Goal: Information Seeking & Learning: Check status

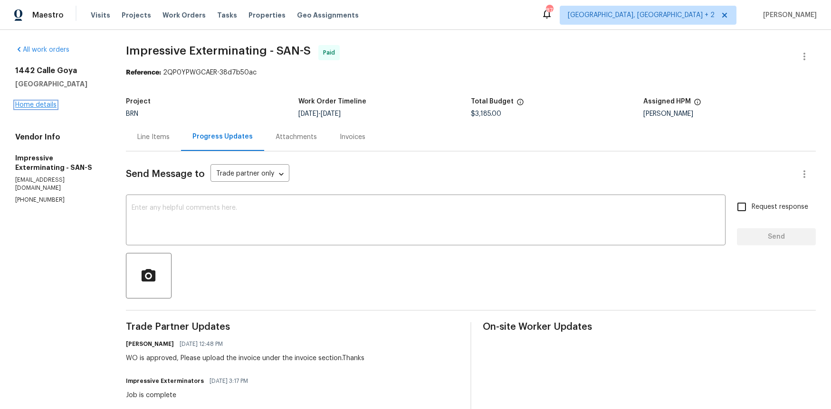
click at [28, 102] on link "Home details" at bounding box center [35, 105] width 41 height 7
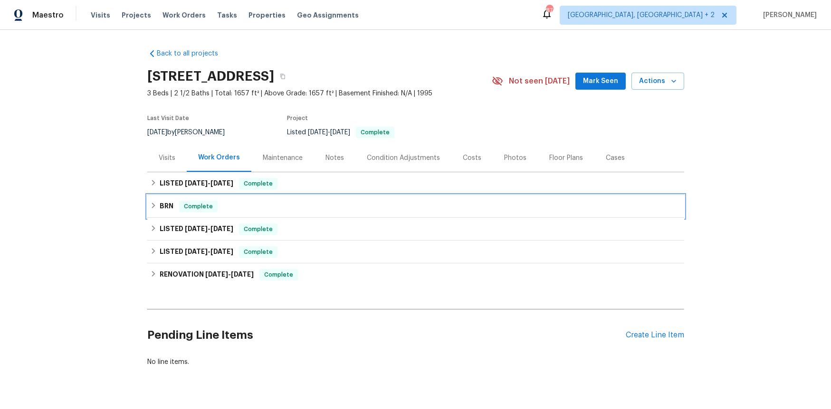
click at [246, 206] on div "BRN Complete" at bounding box center [415, 206] width 531 height 11
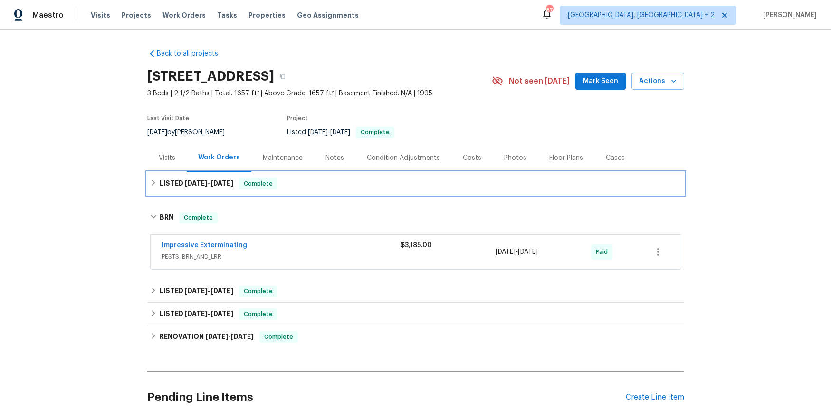
click at [241, 187] on div "LISTED [DATE] - [DATE] Complete" at bounding box center [415, 183] width 531 height 11
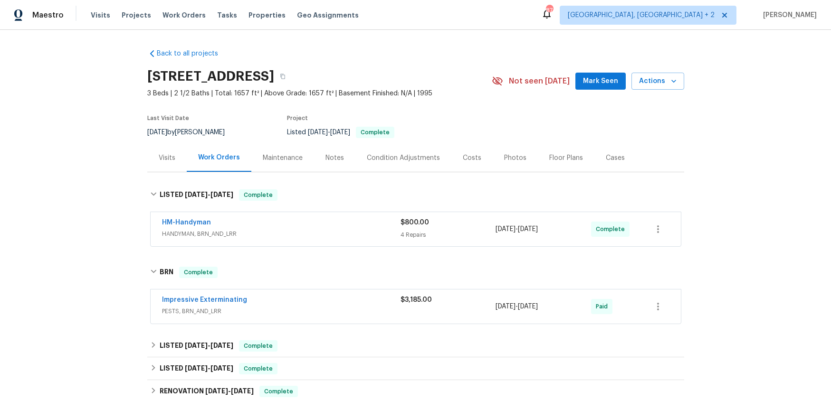
click at [242, 228] on div "HM-Handyman" at bounding box center [281, 223] width 238 height 11
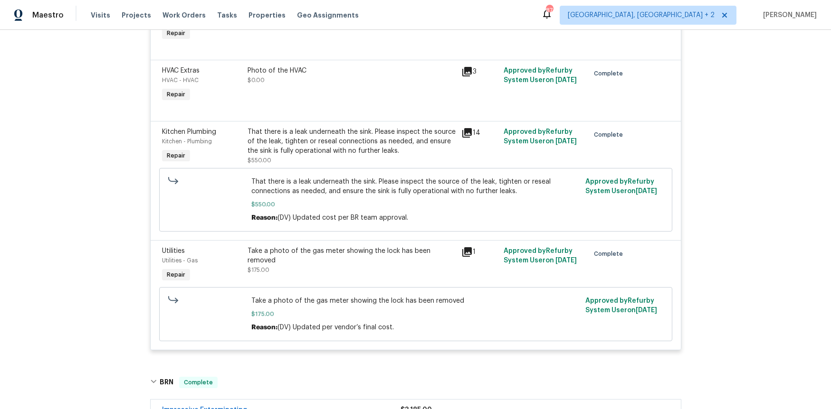
scroll to position [317, 0]
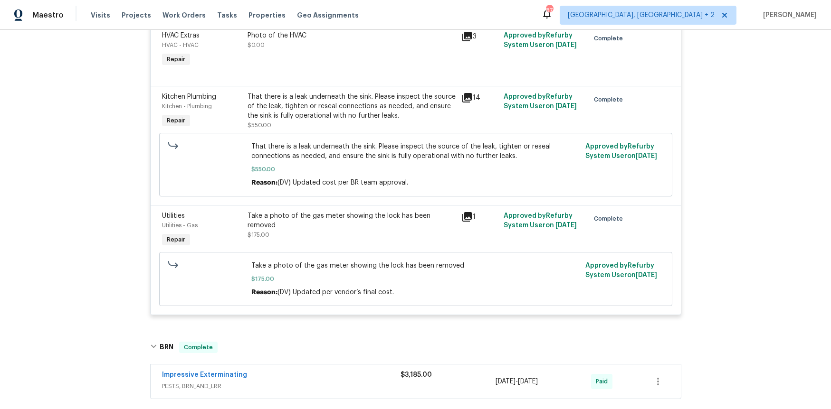
click at [296, 103] on div "That there is a leak underneath the sink. Please inspect the source of the leak…" at bounding box center [351, 106] width 208 height 28
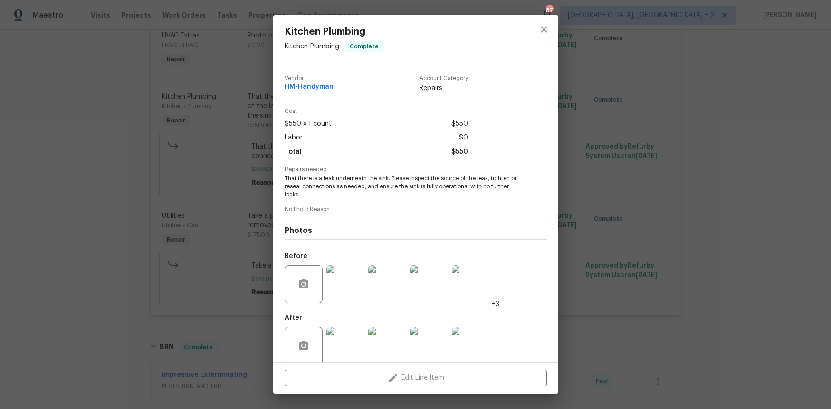
click at [178, 142] on div "Kitchen Plumbing Kitchen - Plumbing Complete Vendor HM-Handyman Account Categor…" at bounding box center [415, 204] width 831 height 409
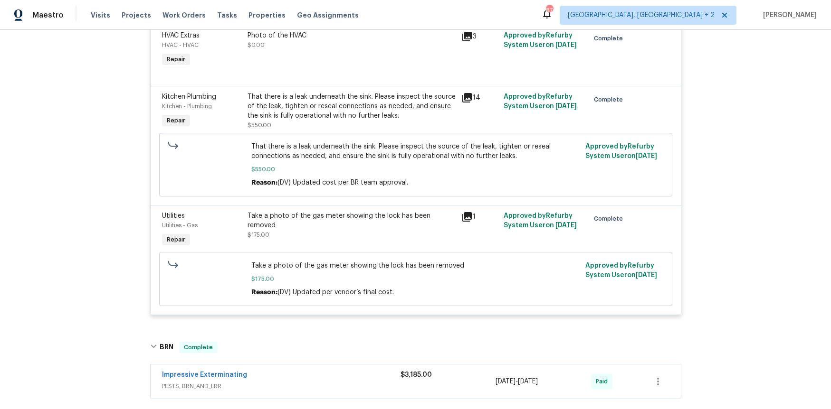
click at [190, 98] on span "Kitchen Plumbing" at bounding box center [189, 97] width 54 height 7
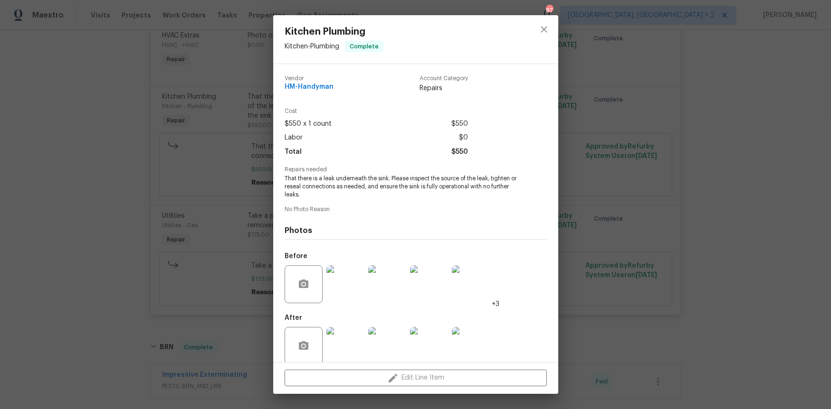
scroll to position [12, 0]
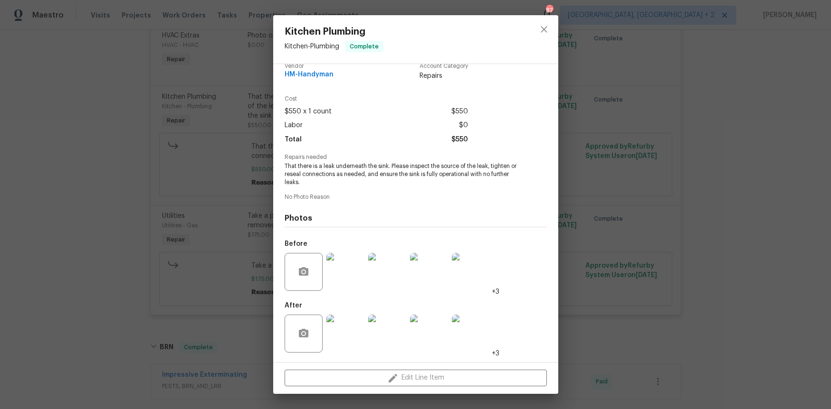
click at [230, 227] on div "Kitchen Plumbing Kitchen - Plumbing Complete Vendor HM-Handyman Account Categor…" at bounding box center [415, 204] width 831 height 409
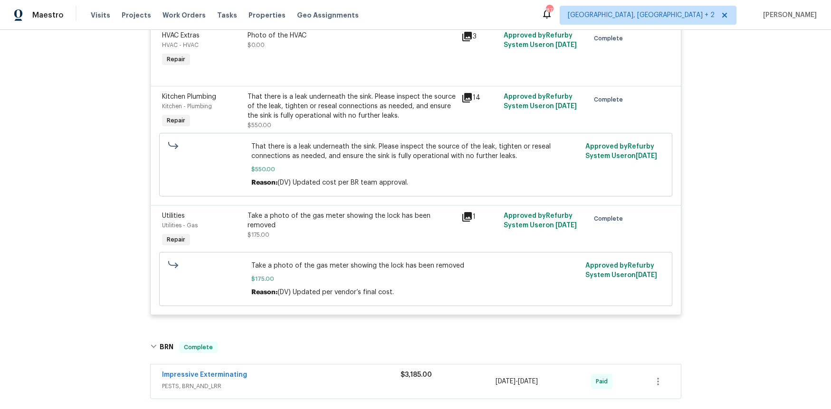
click at [202, 107] on span "Kitchen - Plumbing" at bounding box center [187, 107] width 50 height 6
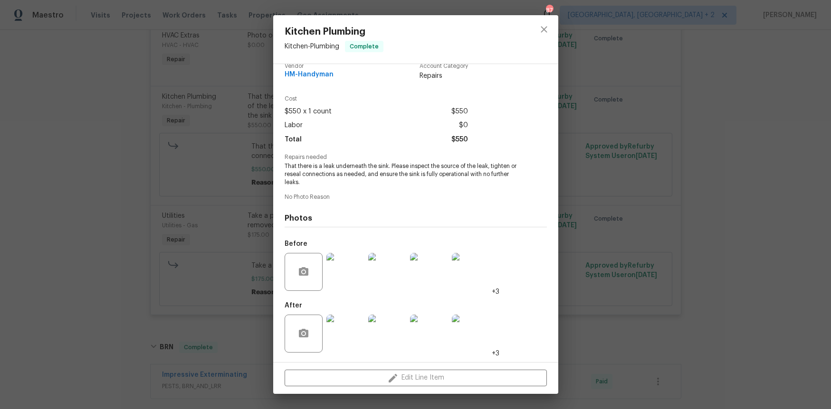
click at [231, 201] on div "Kitchen Plumbing Kitchen - Plumbing Complete Vendor HM-Handyman Account Categor…" at bounding box center [415, 204] width 831 height 409
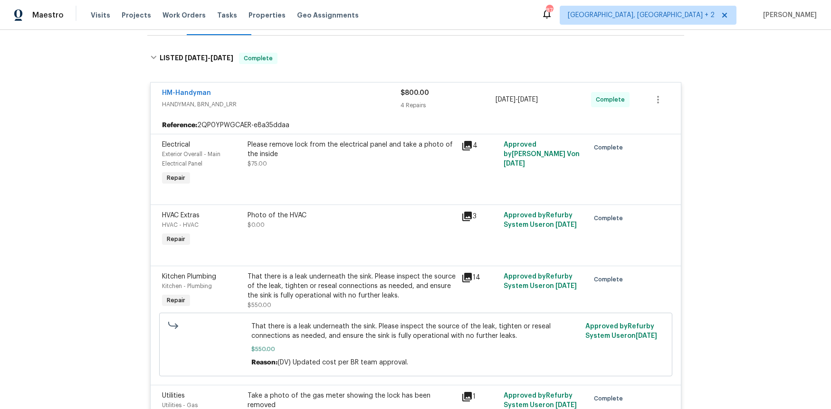
scroll to position [97, 0]
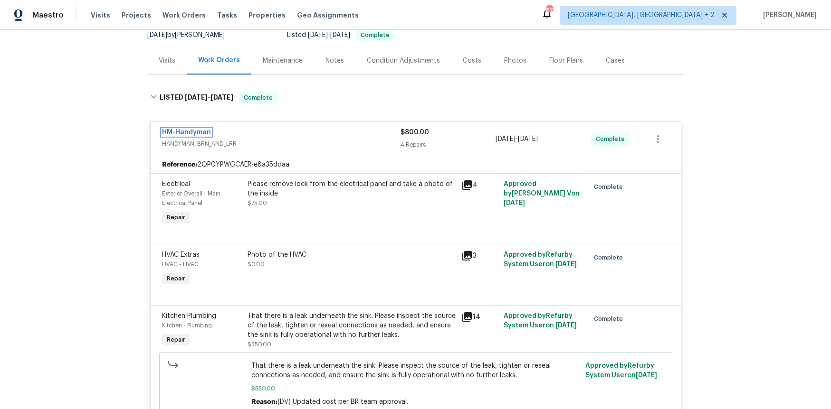
click at [192, 130] on link "HM-Handyman" at bounding box center [186, 132] width 49 height 7
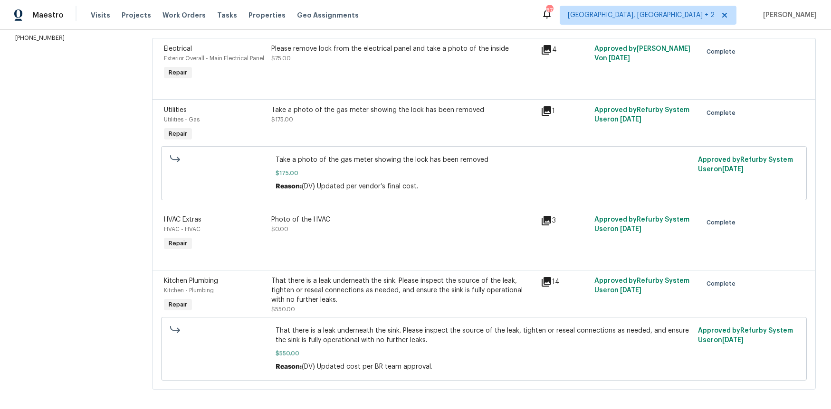
scroll to position [153, 0]
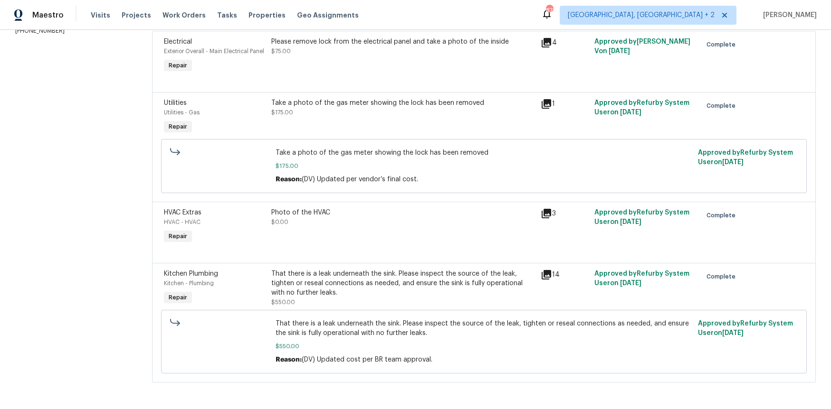
click at [289, 285] on div "That there is a leak underneath the sink. Please inspect the source of the leak…" at bounding box center [402, 283] width 263 height 28
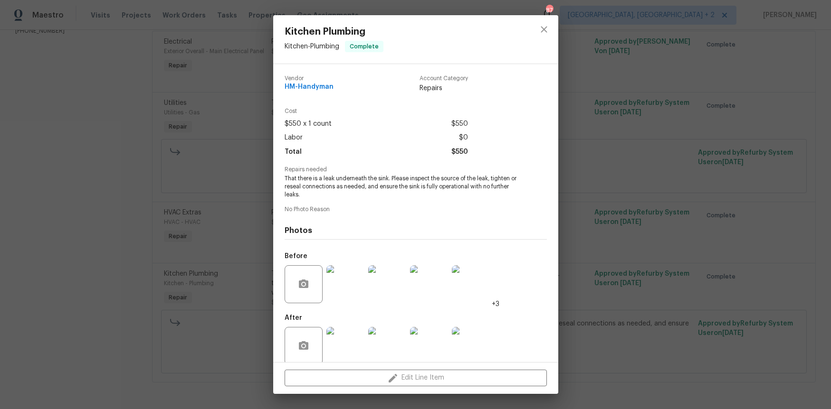
scroll to position [12, 0]
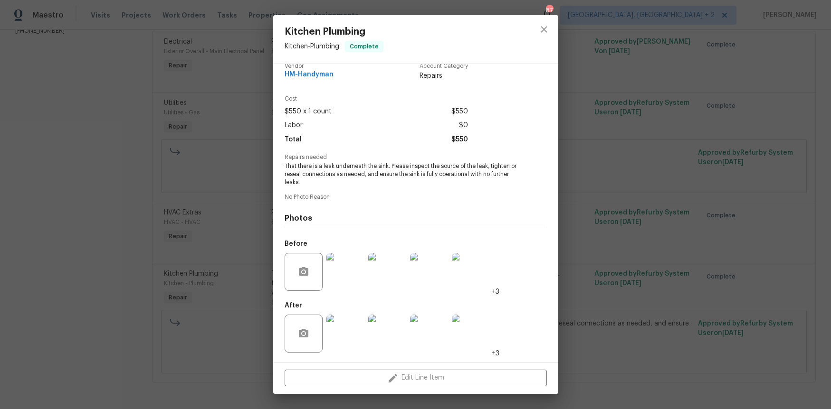
click at [582, 279] on div "Kitchen Plumbing Kitchen - Plumbing Complete Vendor HM-Handyman Account Categor…" at bounding box center [415, 204] width 831 height 409
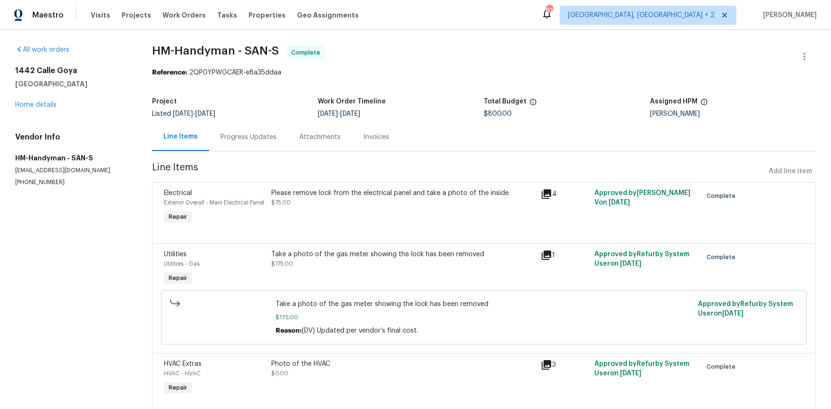
scroll to position [153, 0]
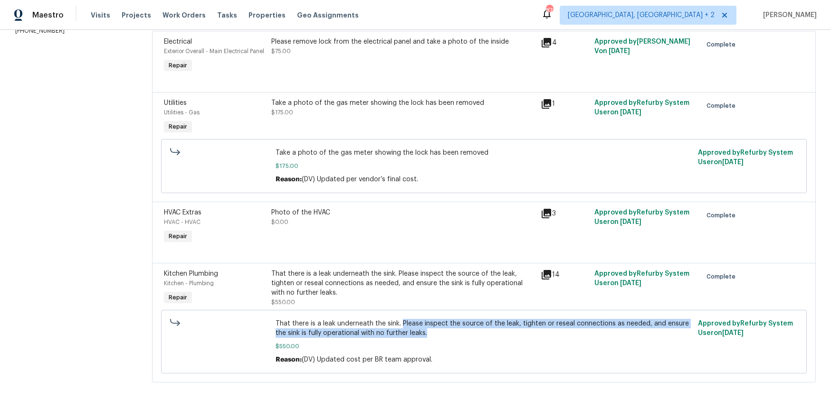
drag, startPoint x: 428, startPoint y: 335, endPoint x: 401, endPoint y: 326, distance: 28.4
click at [401, 326] on span "That there is a leak underneath the sink. Please inspect the source of the leak…" at bounding box center [483, 328] width 417 height 19
copy span "Please inspect the source of the leak, tighten or reseal connections as needed,…"
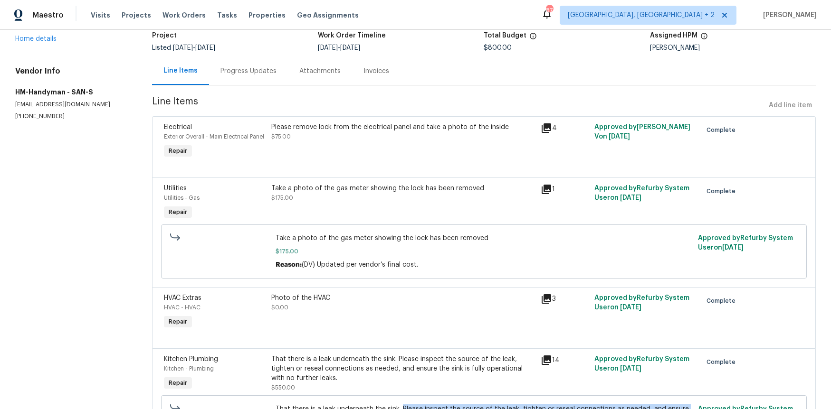
scroll to position [0, 0]
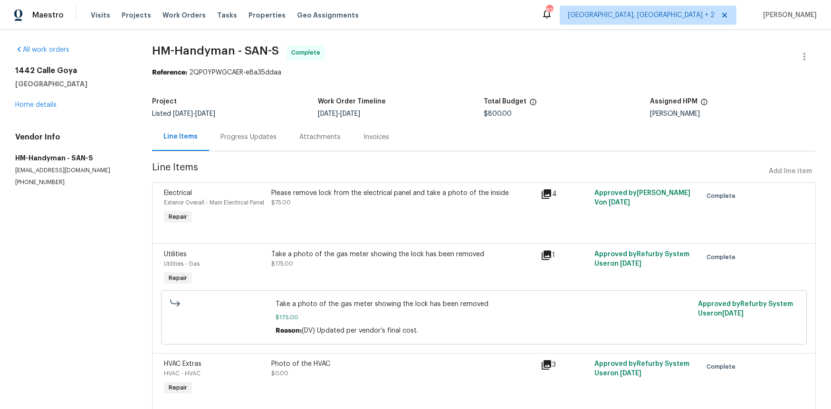
click at [257, 145] on div "Progress Updates" at bounding box center [248, 137] width 79 height 28
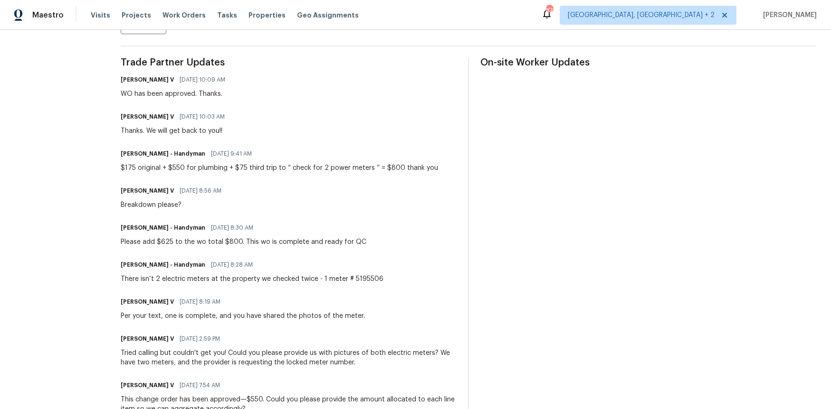
scroll to position [266, 0]
